Goal: Task Accomplishment & Management: Use online tool/utility

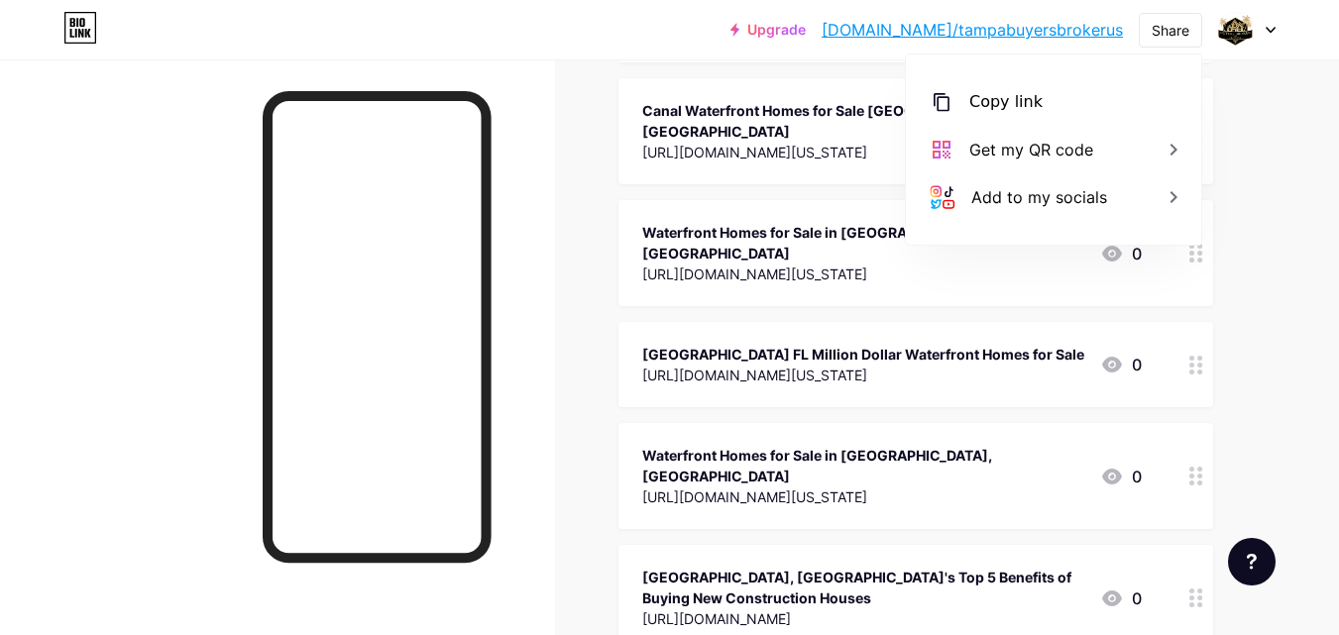
scroll to position [9514, 0]
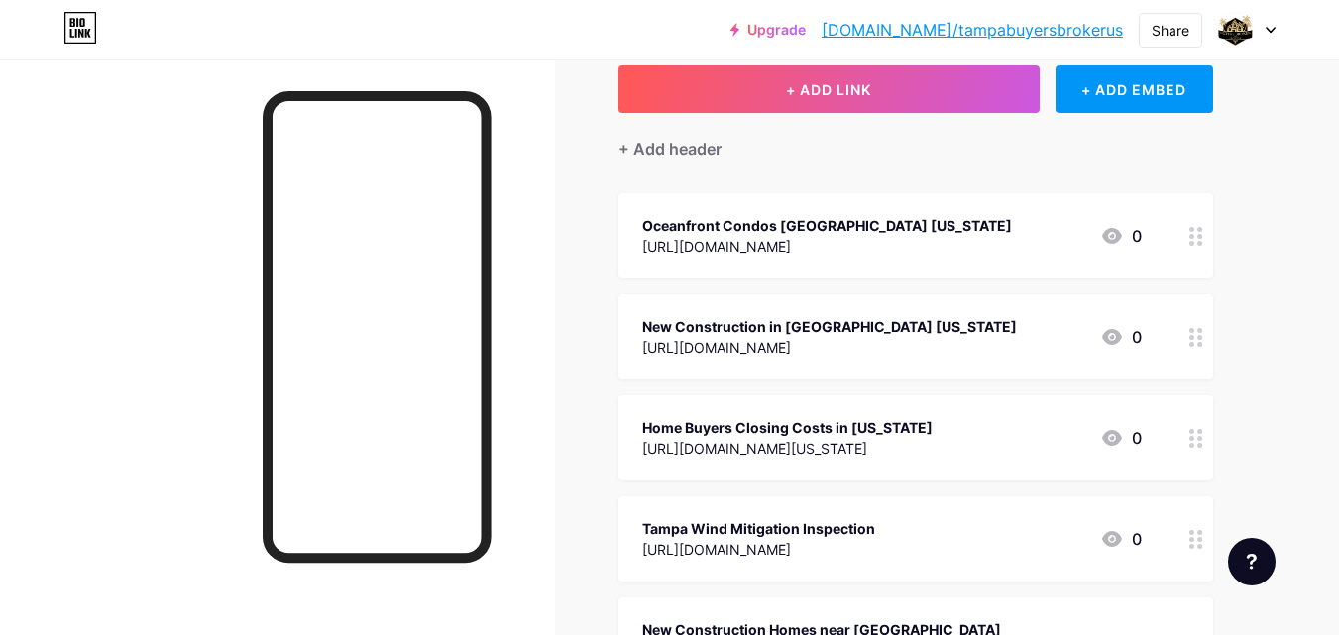
scroll to position [0, 0]
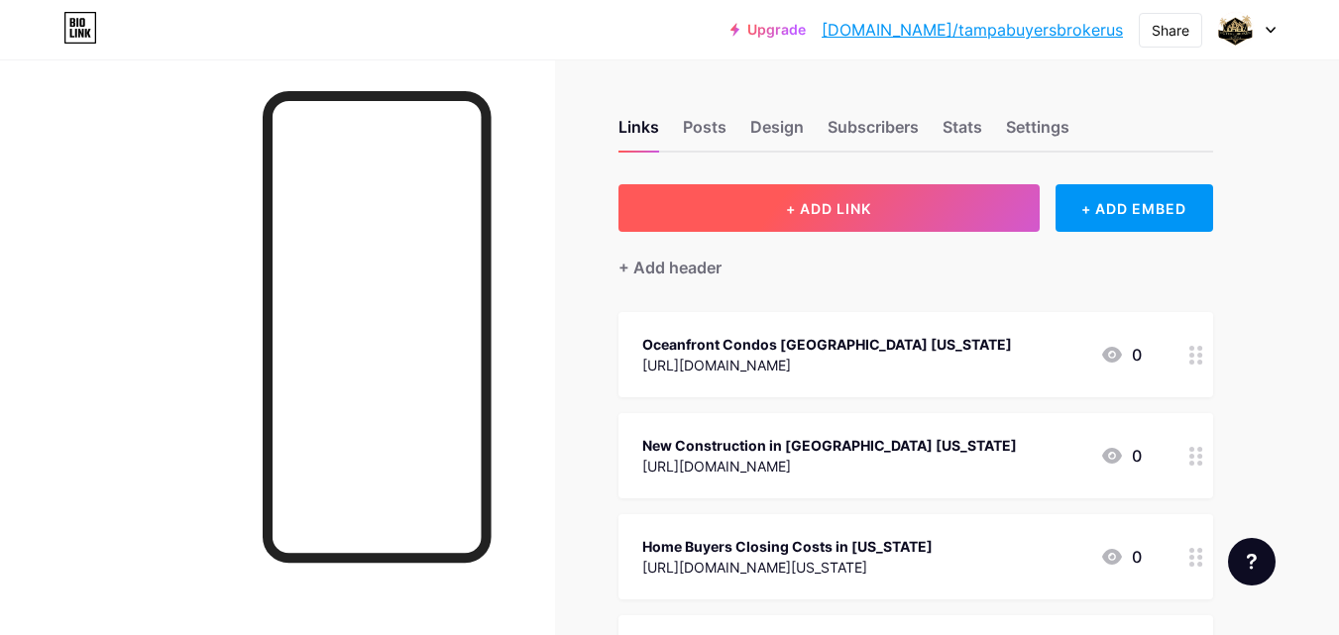
click at [822, 204] on span "+ ADD LINK" at bounding box center [828, 208] width 85 height 17
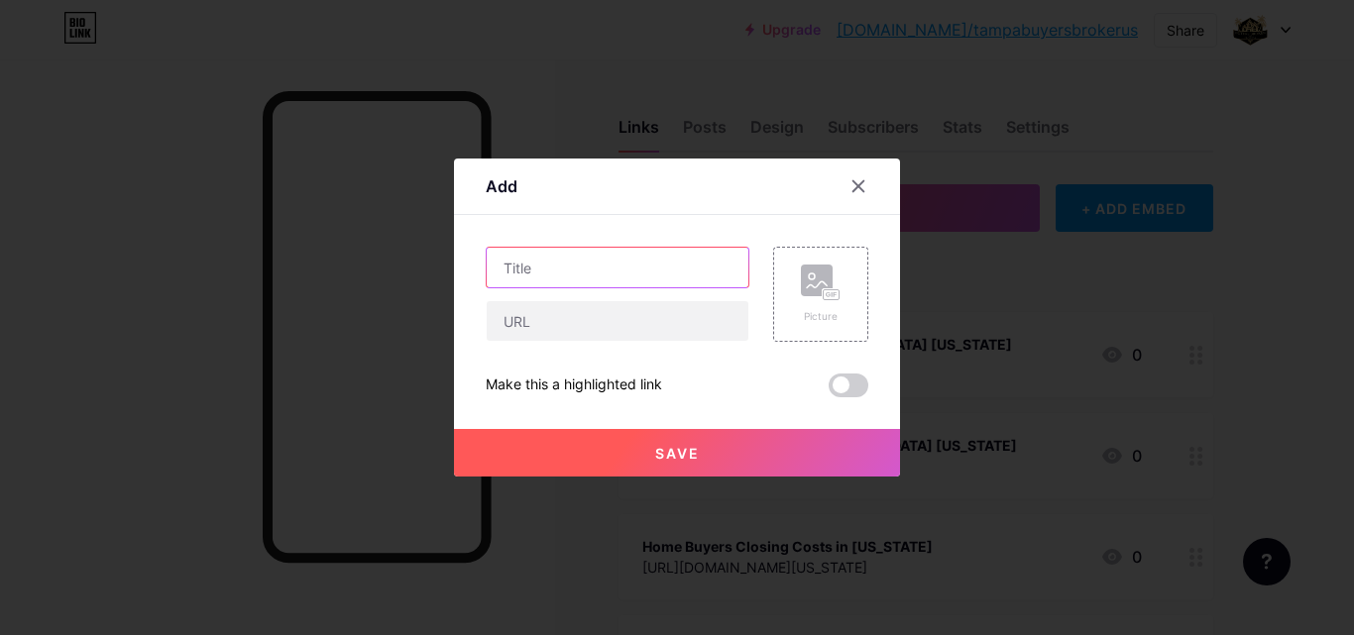
click at [565, 273] on input "text" at bounding box center [618, 268] width 262 height 40
paste input "[US_STATE] Real Estate [GEOGRAPHIC_DATA]"
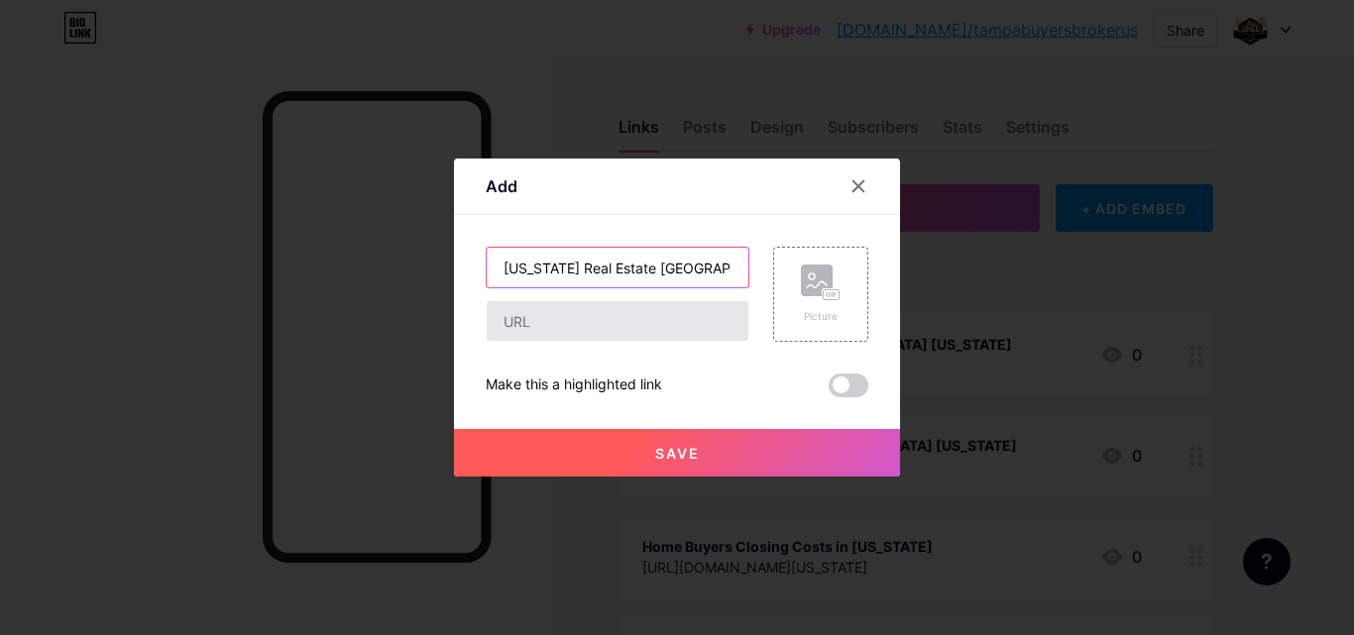
type input "[US_STATE] Real Estate [GEOGRAPHIC_DATA]"
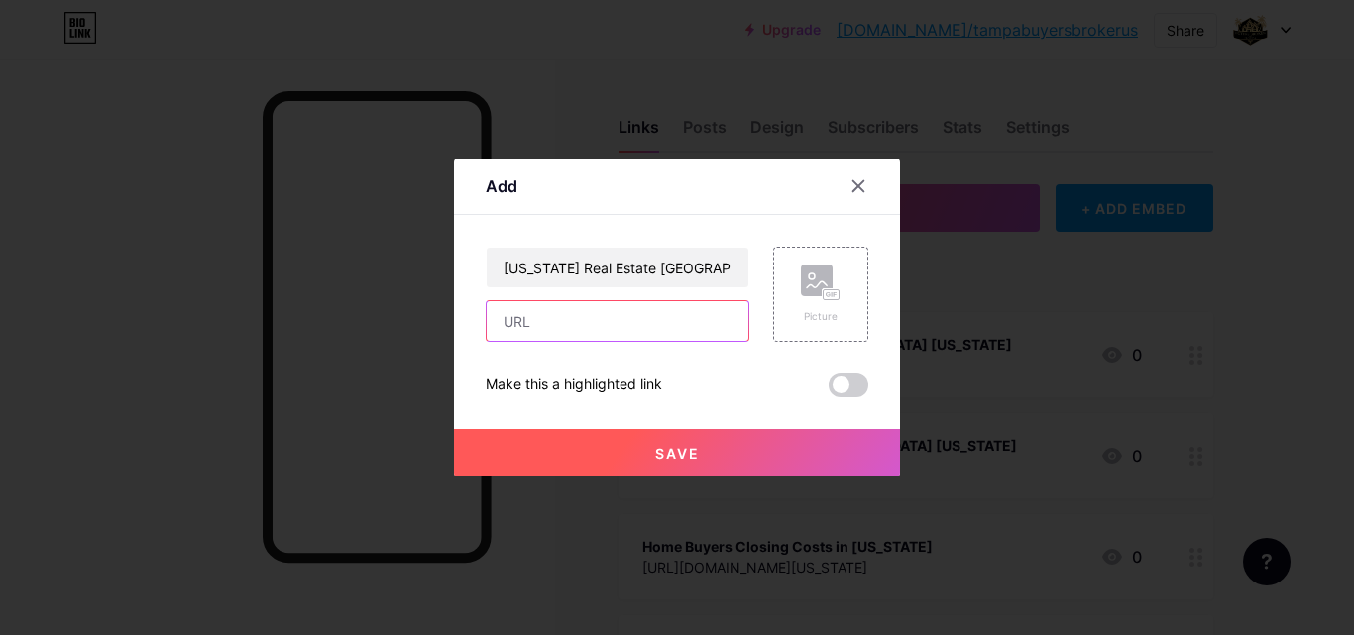
click at [534, 317] on input "text" at bounding box center [618, 321] width 262 height 40
click at [589, 319] on input "text" at bounding box center [618, 321] width 262 height 40
paste input "[US_STATE] Real Estate [GEOGRAPHIC_DATA]"
type input "[US_STATE] Real Estate [GEOGRAPHIC_DATA]"
click at [697, 453] on span "Save" at bounding box center [677, 453] width 45 height 17
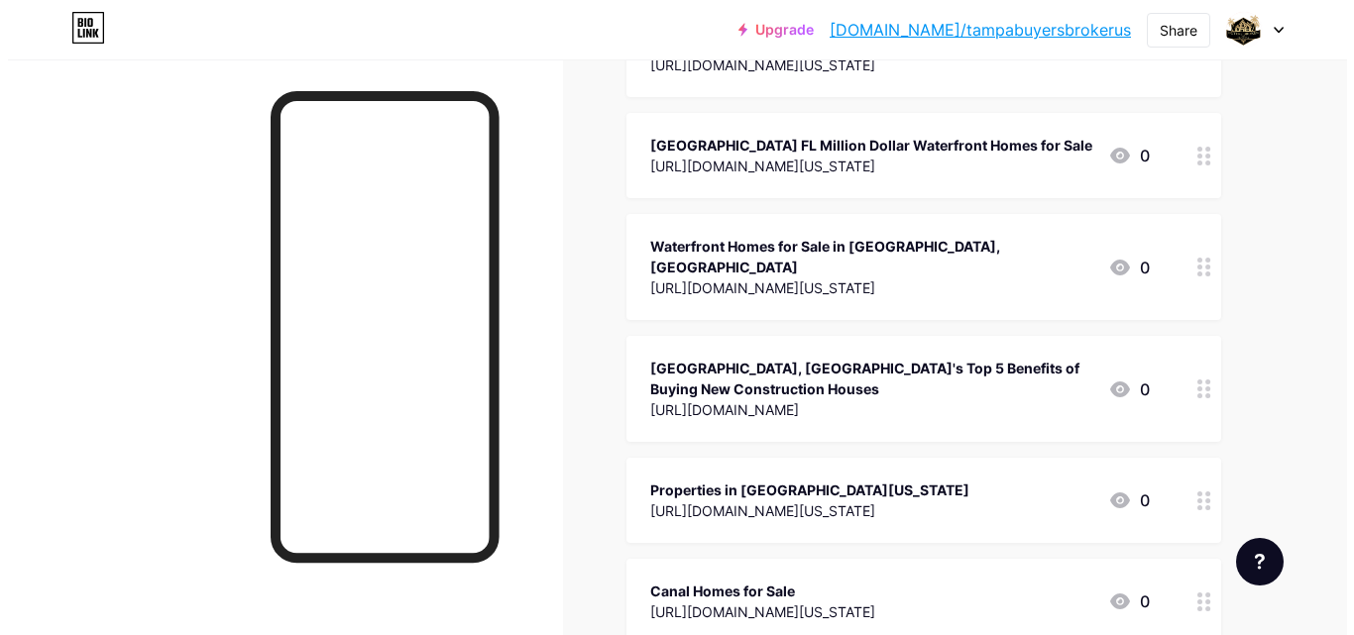
scroll to position [9814, 0]
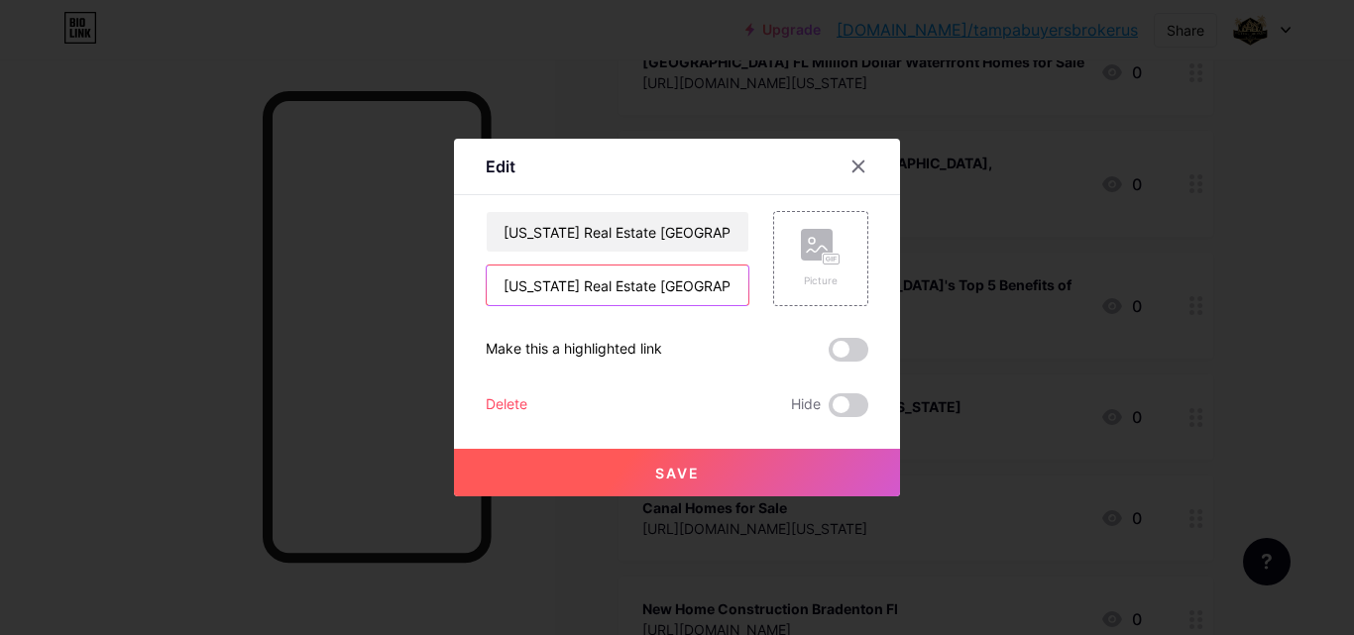
drag, startPoint x: 504, startPoint y: 285, endPoint x: 713, endPoint y: 293, distance: 209.4
click at [713, 293] on input "[US_STATE] Real Estate [GEOGRAPHIC_DATA]" at bounding box center [618, 286] width 262 height 40
click at [557, 289] on input "text" at bounding box center [618, 286] width 262 height 40
paste input "[URL][DOMAIN_NAME]"
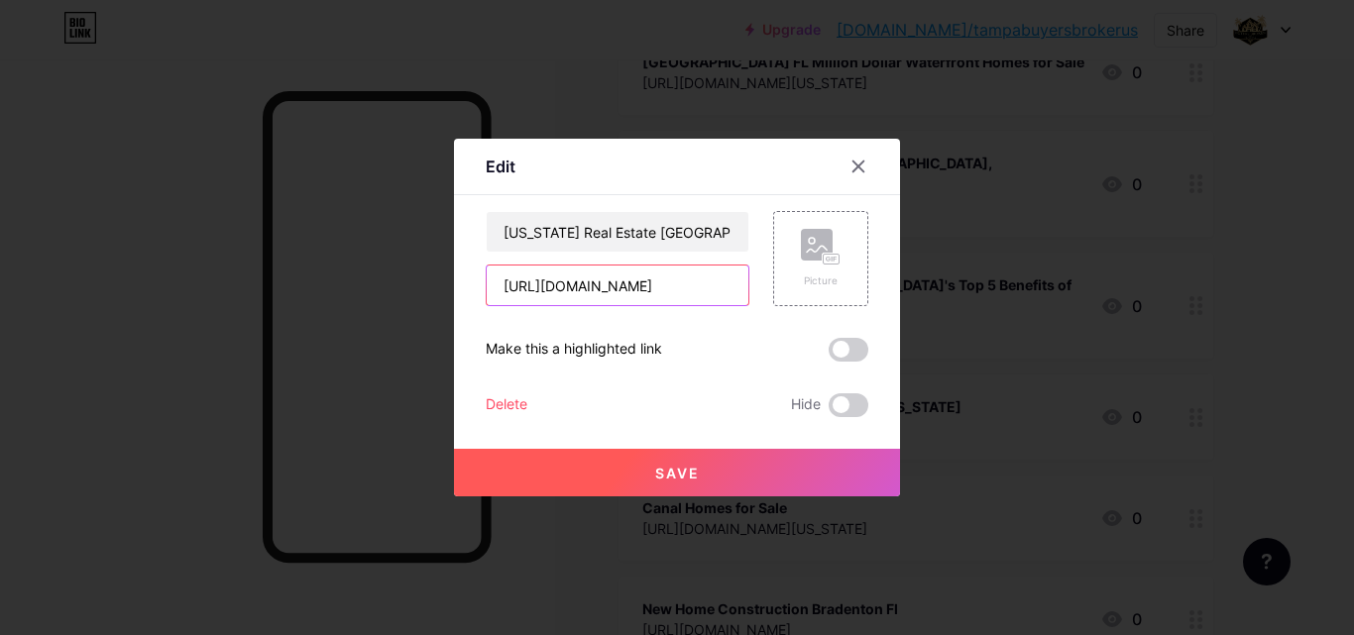
type input "[URL][DOMAIN_NAME]"
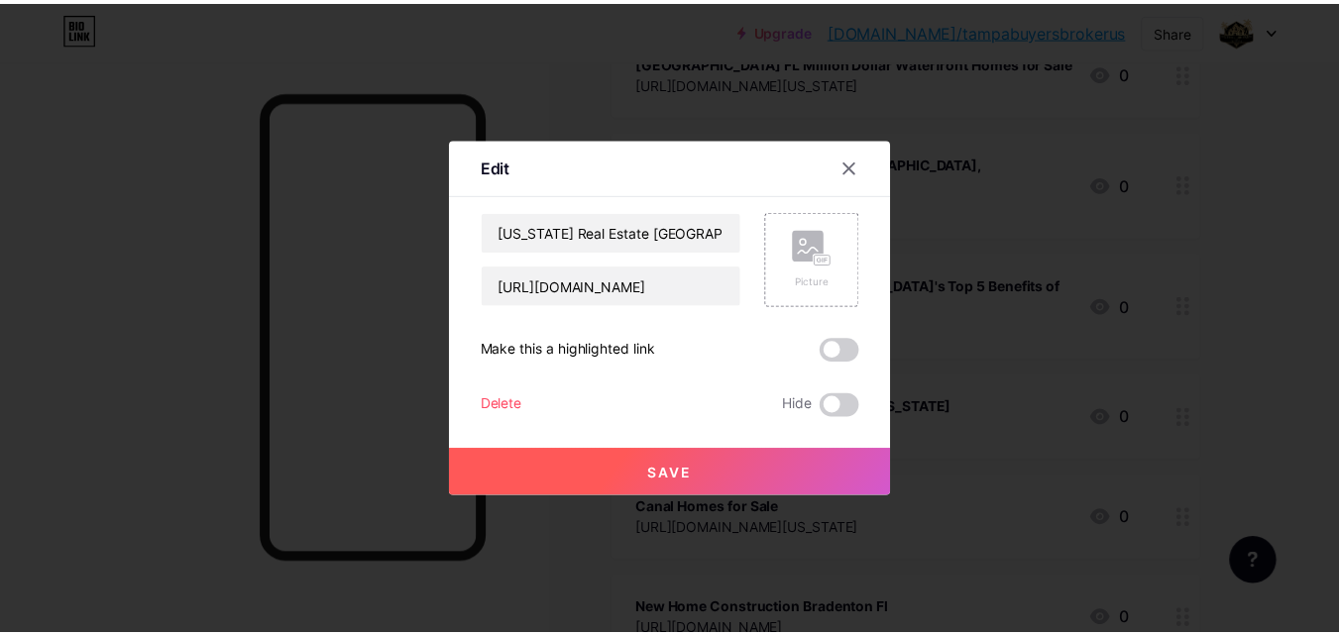
scroll to position [0, 0]
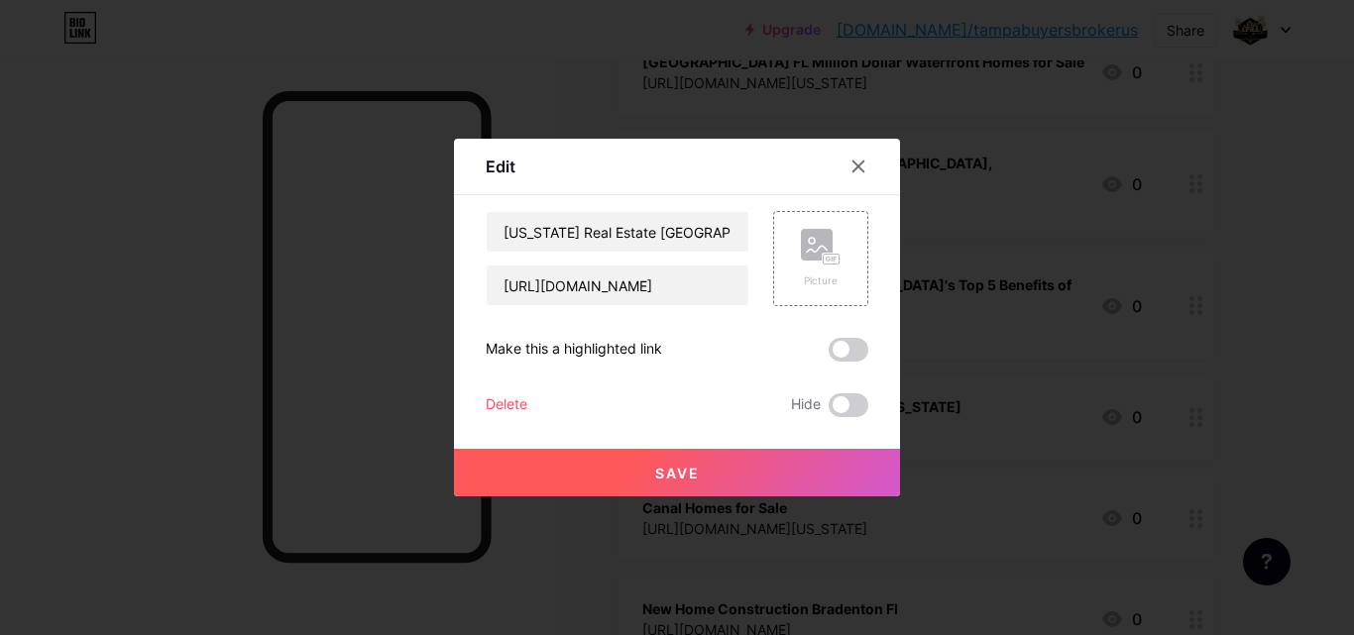
click at [687, 470] on span "Save" at bounding box center [677, 473] width 45 height 17
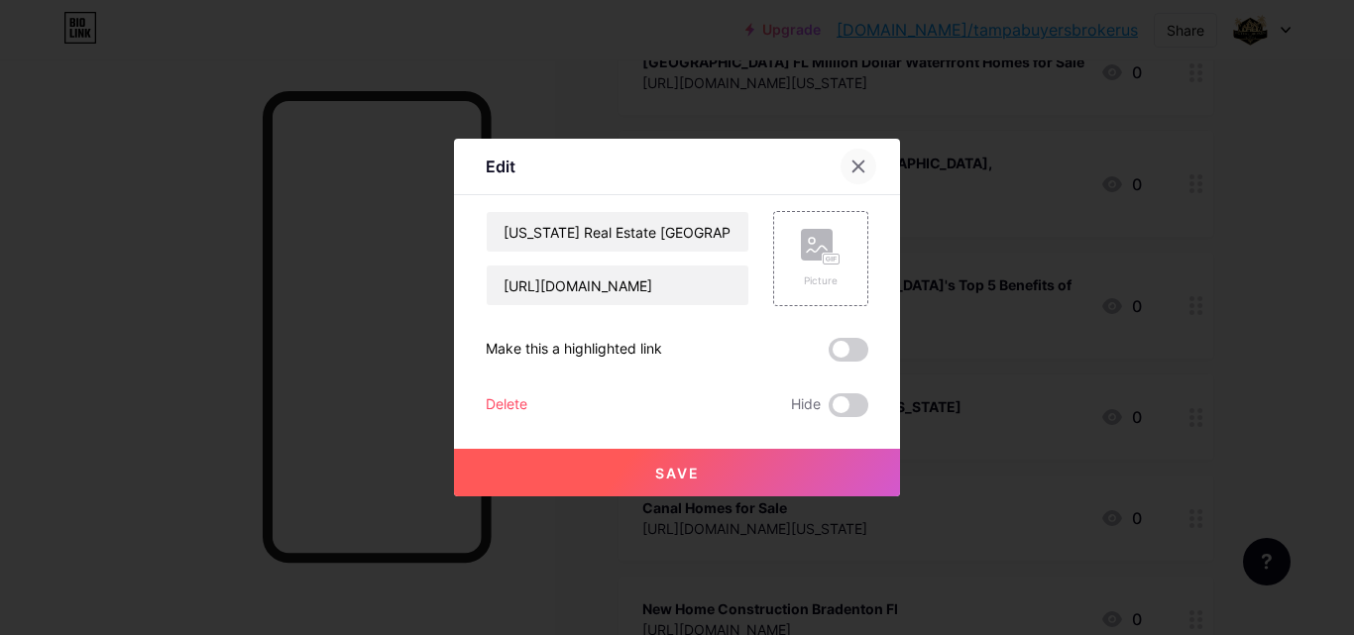
click at [859, 161] on icon at bounding box center [859, 167] width 16 height 16
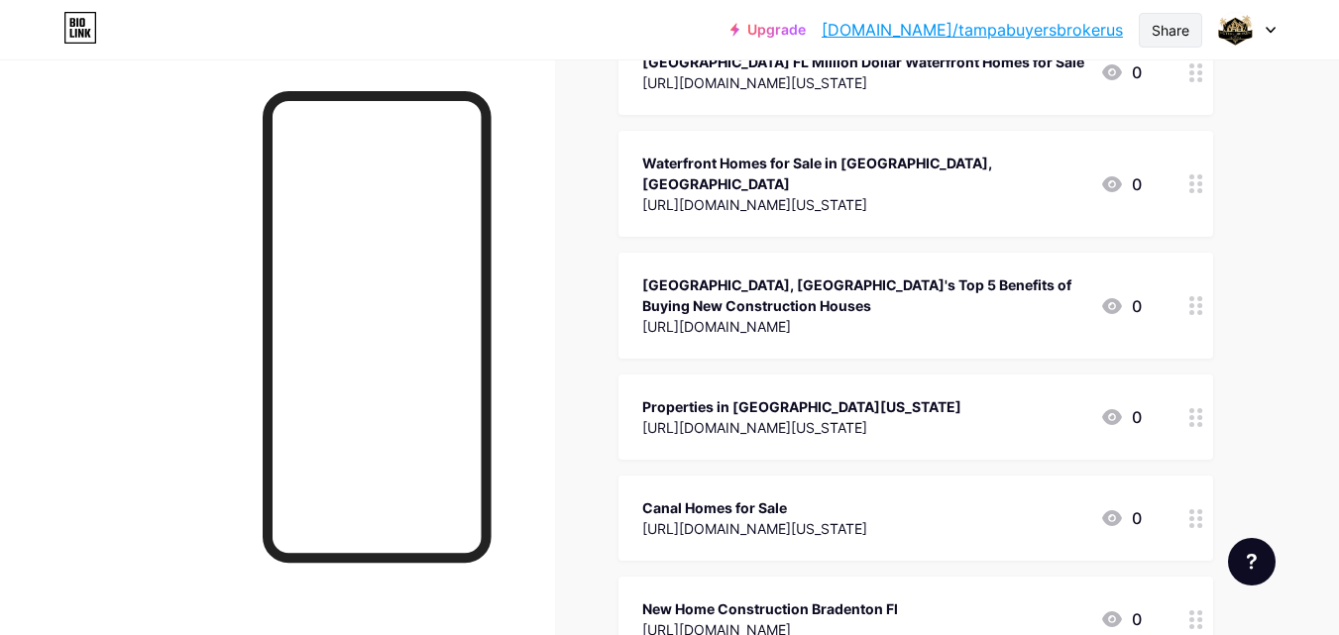
click at [1172, 32] on div "Share" at bounding box center [1171, 30] width 38 height 21
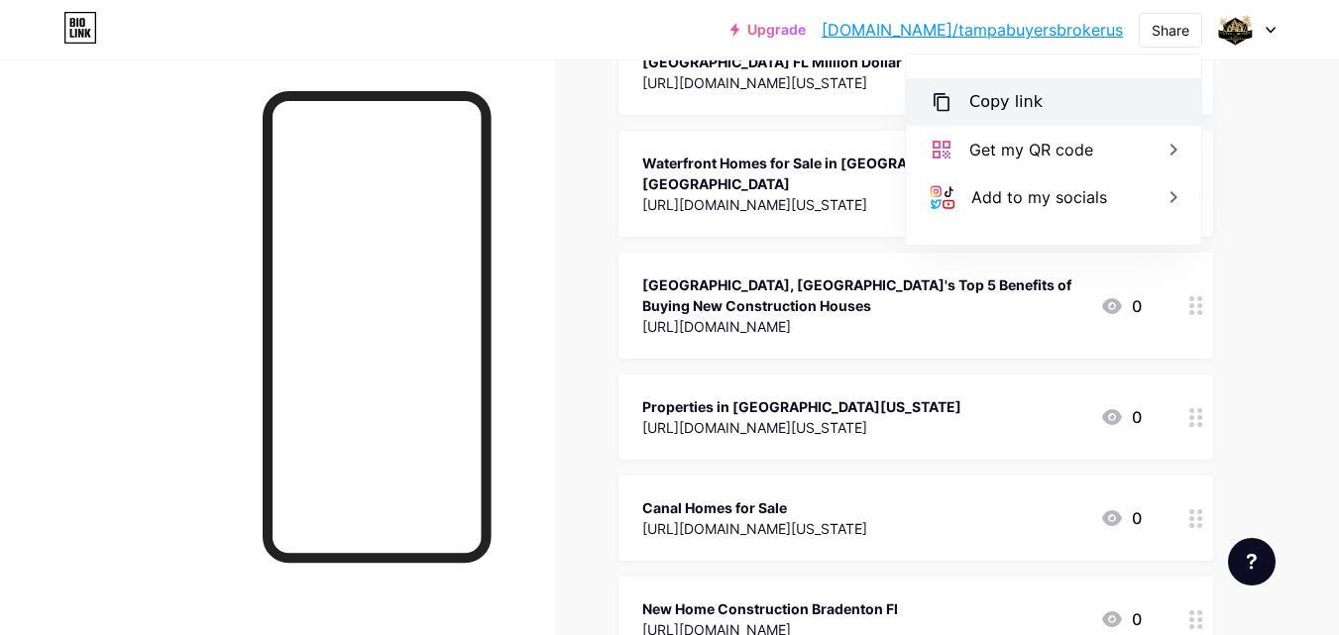
click at [1058, 93] on div "Copy link" at bounding box center [1053, 102] width 295 height 48
